Goal: Find contact information

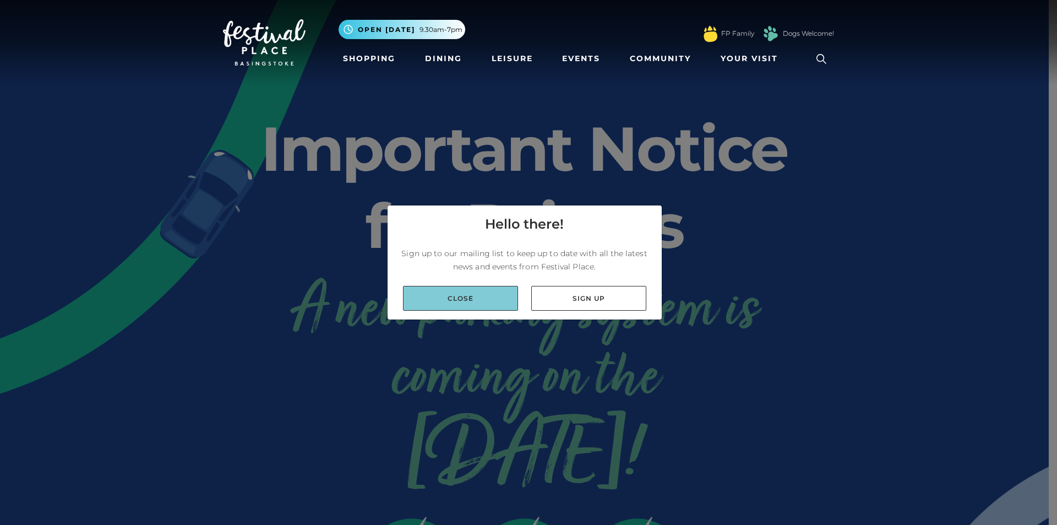
click at [483, 310] on link "Close" at bounding box center [460, 298] width 115 height 25
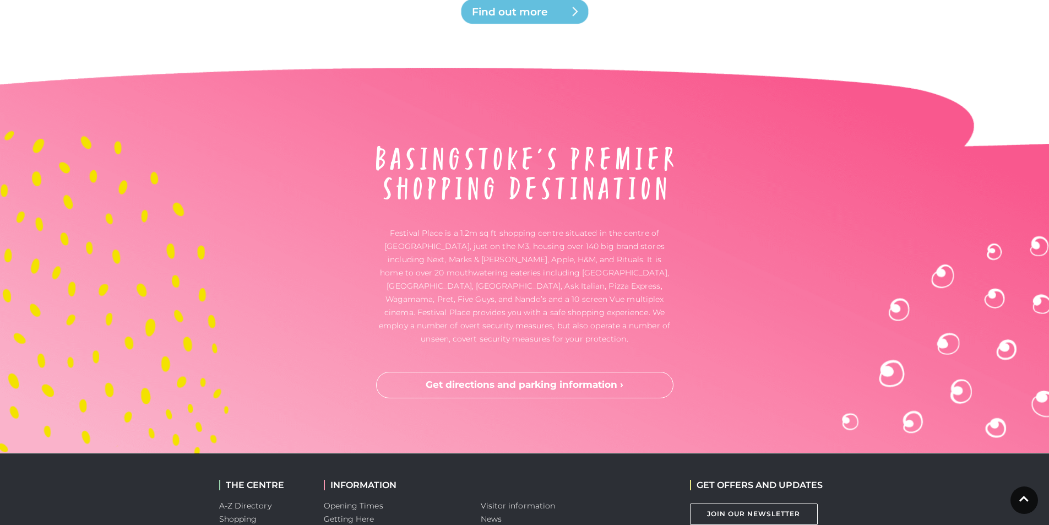
scroll to position [2874, 0]
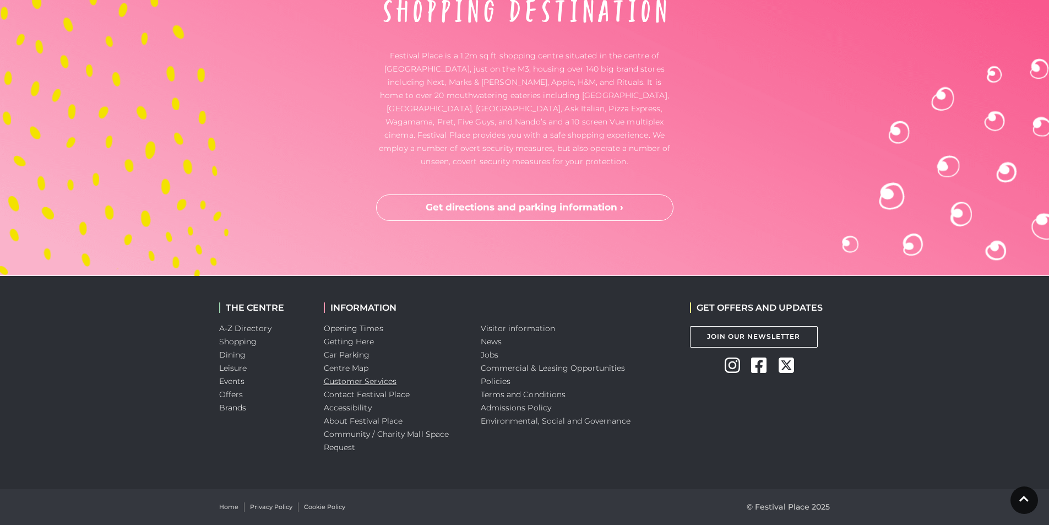
click at [346, 384] on link "Customer Services" at bounding box center [360, 381] width 73 height 10
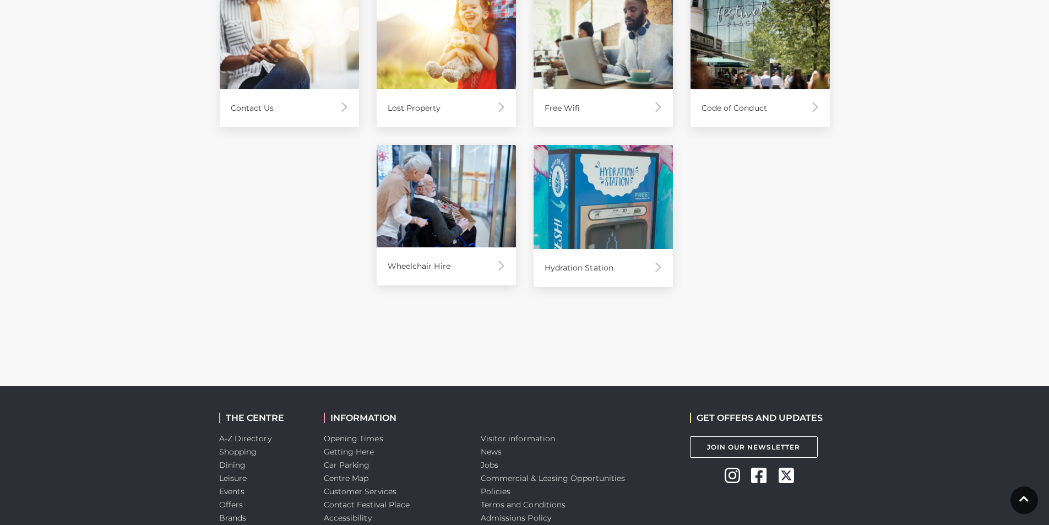
scroll to position [635, 0]
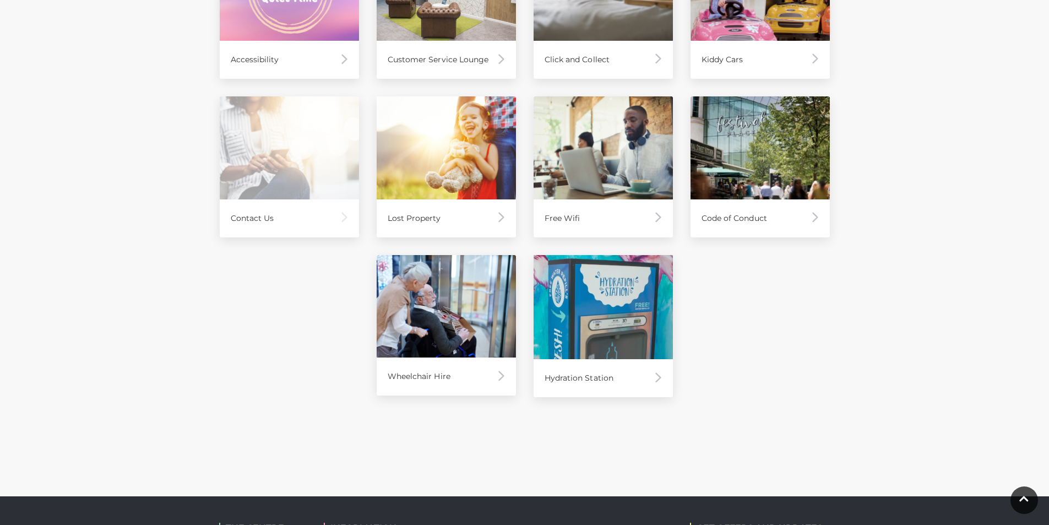
click at [291, 178] on img at bounding box center [289, 147] width 139 height 103
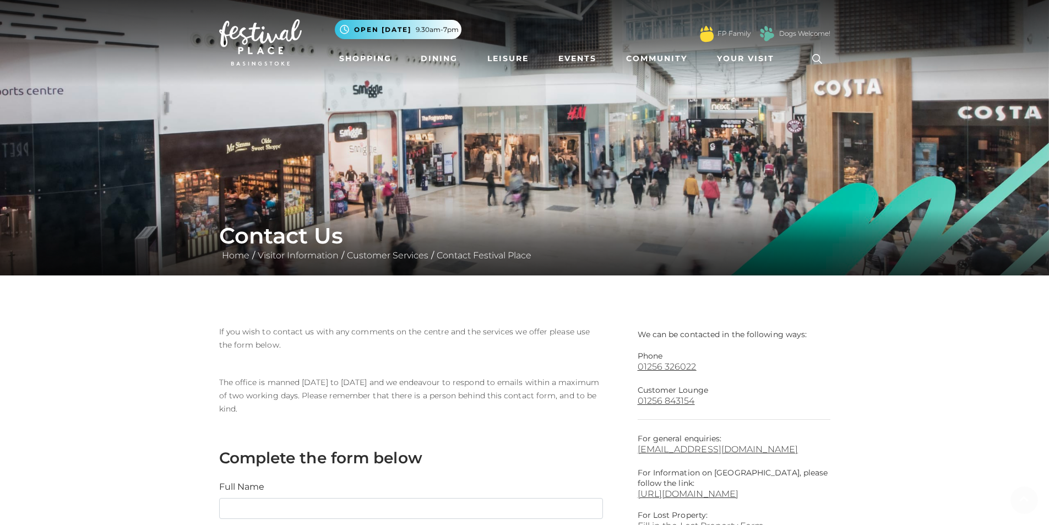
scroll to position [55, 0]
